Goal: Information Seeking & Learning: Understand process/instructions

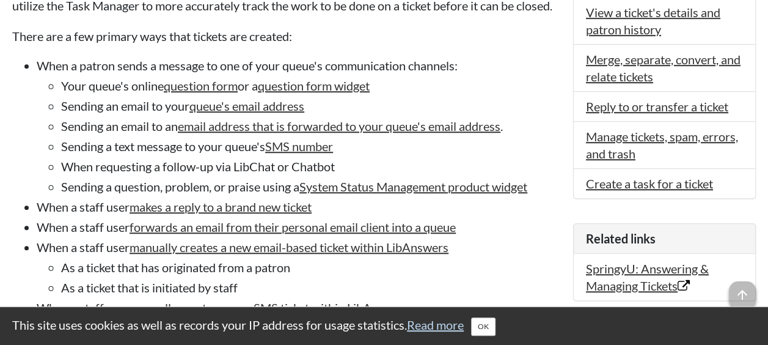
scroll to position [403, 0]
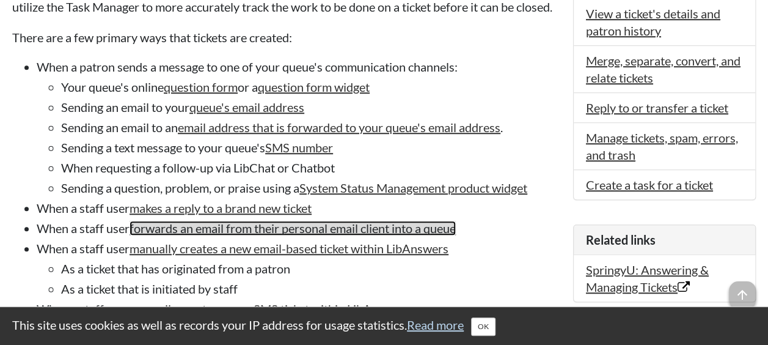
click at [340, 235] on link "forwards an email from their personal email client into a queue" at bounding box center [293, 228] width 326 height 15
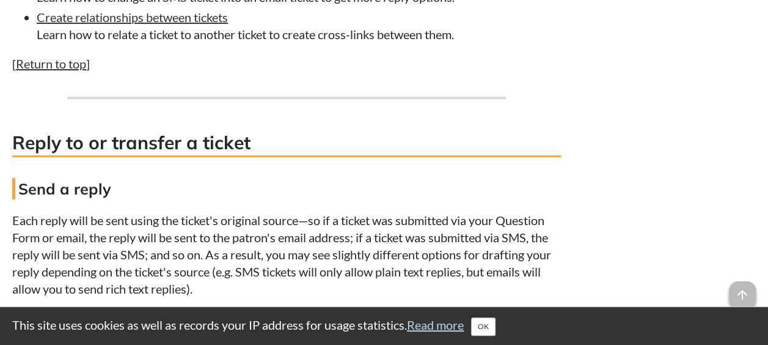
scroll to position [2457, 0]
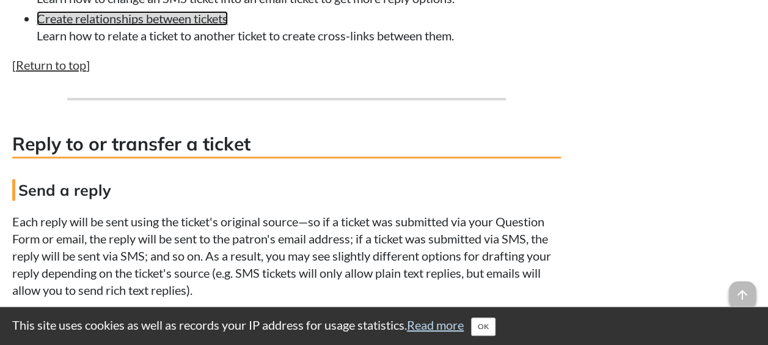
click at [199, 26] on link "Create relationships between tickets" at bounding box center [132, 18] width 191 height 15
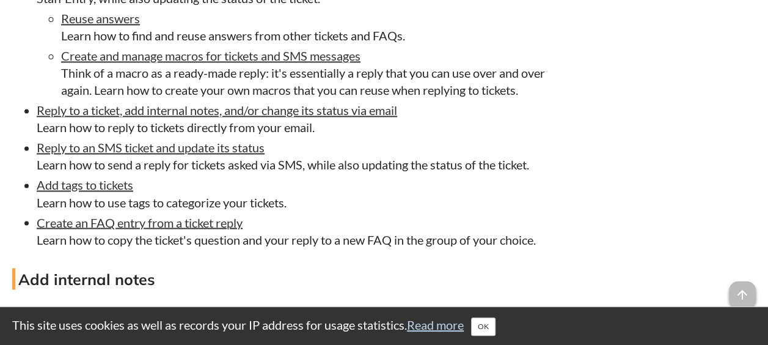
scroll to position [3261, 0]
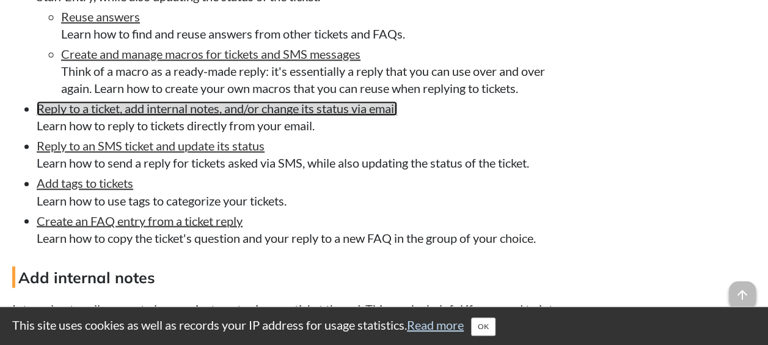
click at [255, 115] on link "Reply to a ticket, add internal notes, and/or change its status via email" at bounding box center [217, 108] width 360 height 15
